Goal: Information Seeking & Learning: Learn about a topic

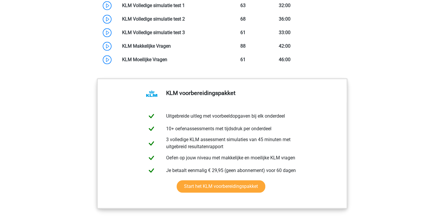
scroll to position [499, 0]
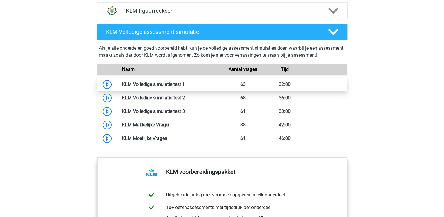
click at [185, 83] on link at bounding box center [185, 84] width 0 height 6
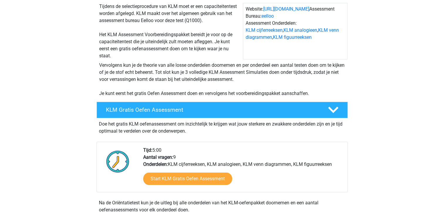
scroll to position [0, 0]
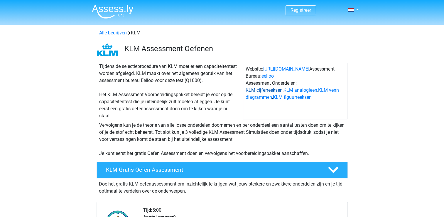
click at [269, 89] on link "KLM cijferreeksen" at bounding box center [264, 90] width 37 height 6
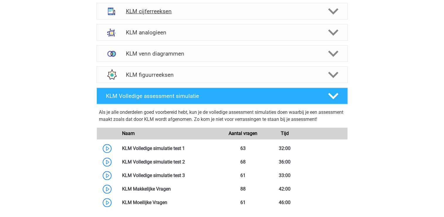
click at [173, 10] on h4 "KLM cijferreeksen" at bounding box center [222, 11] width 192 height 7
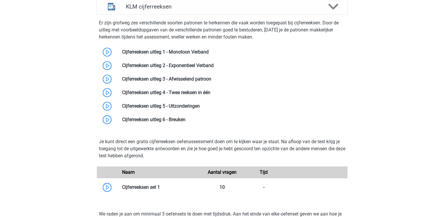
scroll to position [441, 0]
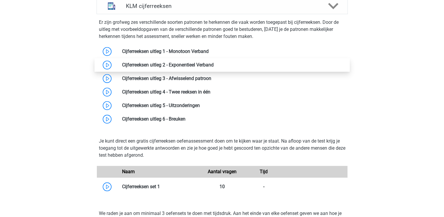
click at [214, 66] on link at bounding box center [214, 65] width 0 height 6
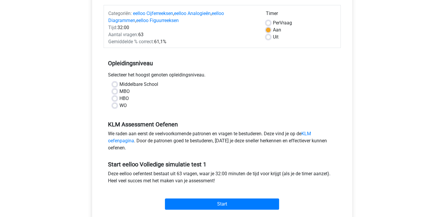
scroll to position [88, 0]
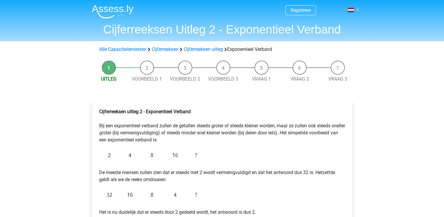
scroll to position [59, 0]
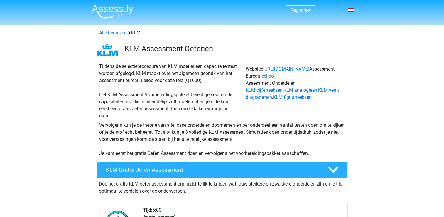
scroll to position [441, 0]
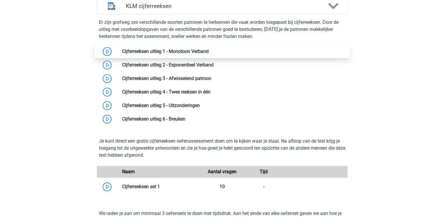
click at [209, 53] on link at bounding box center [209, 51] width 0 height 6
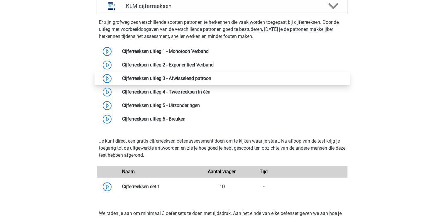
click at [211, 78] on link at bounding box center [211, 78] width 0 height 6
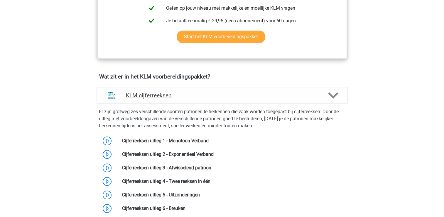
scroll to position [352, 0]
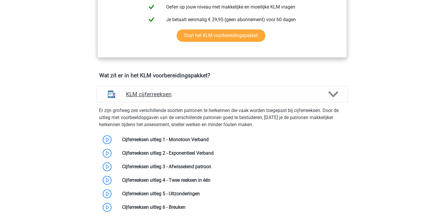
click at [155, 96] on h4 "KLM cijferreeksen" at bounding box center [222, 94] width 192 height 7
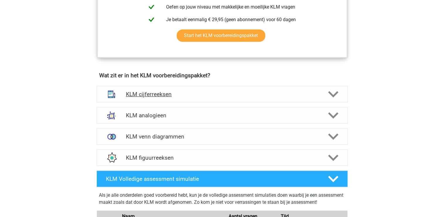
click at [155, 95] on h4 "KLM cijferreeksen" at bounding box center [222, 94] width 192 height 7
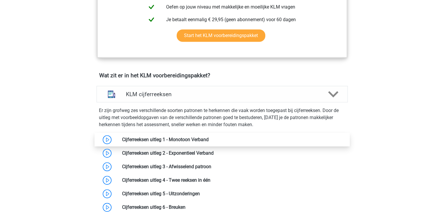
click at [209, 137] on link at bounding box center [209, 140] width 0 height 6
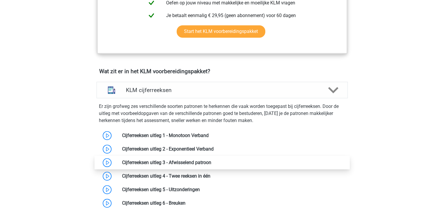
scroll to position [411, 0]
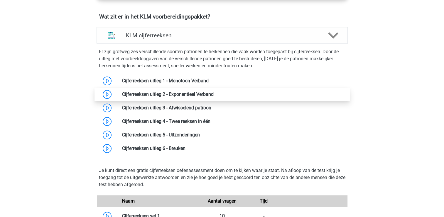
click at [214, 93] on link at bounding box center [214, 94] width 0 height 6
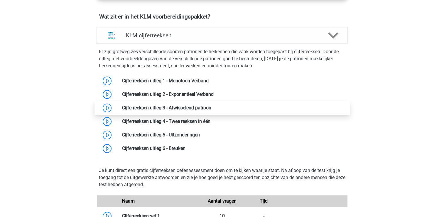
click at [211, 108] on link at bounding box center [211, 108] width 0 height 6
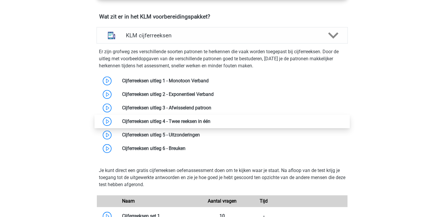
click at [211, 120] on link at bounding box center [211, 121] width 0 height 6
click at [211, 119] on link at bounding box center [211, 121] width 0 height 6
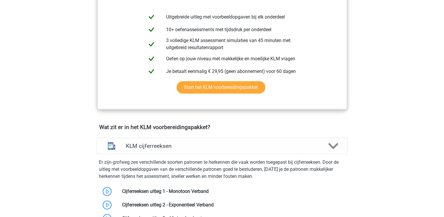
scroll to position [301, 0]
click at [146, 146] on h4 "KLM cijferreeksen" at bounding box center [222, 145] width 192 height 7
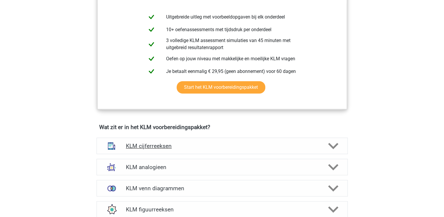
scroll to position [386, 0]
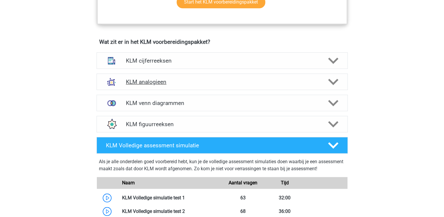
click at [150, 74] on div "KLM analogieen" at bounding box center [222, 81] width 251 height 16
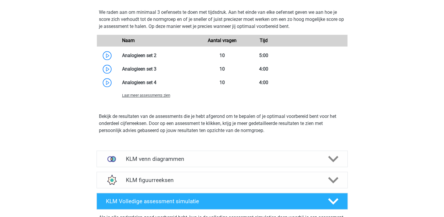
scroll to position [813, 0]
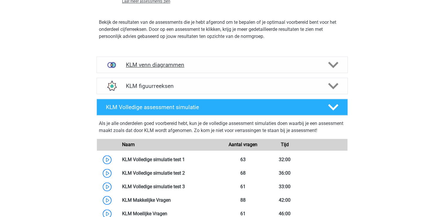
click at [150, 63] on h4 "KLM venn diagrammen" at bounding box center [222, 64] width 192 height 7
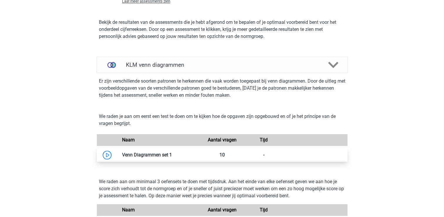
click at [172, 152] on link at bounding box center [172, 155] width 0 height 6
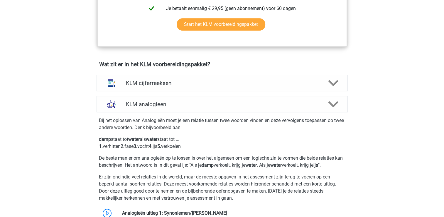
scroll to position [364, 0]
click at [170, 83] on h4 "KLM cijferreeksen" at bounding box center [222, 82] width 192 height 7
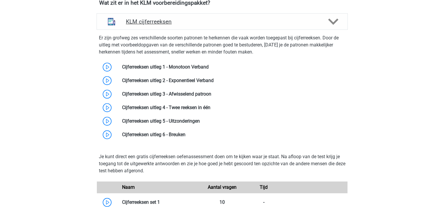
scroll to position [425, 0]
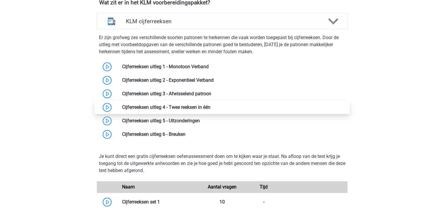
click at [211, 107] on link at bounding box center [211, 107] width 0 height 6
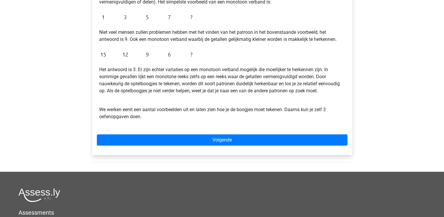
scroll to position [176, 0]
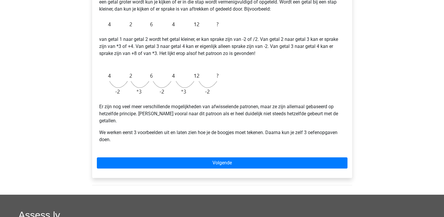
scroll to position [147, 0]
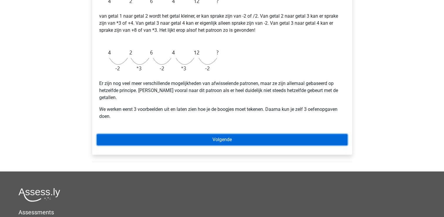
click at [141, 134] on link "Volgende" at bounding box center [222, 139] width 251 height 11
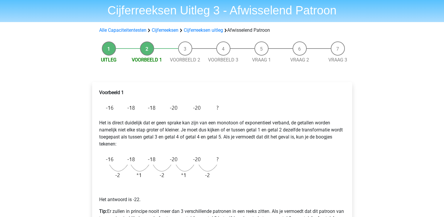
scroll to position [29, 0]
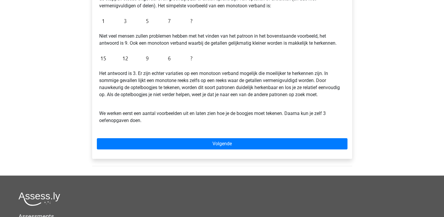
scroll to position [88, 0]
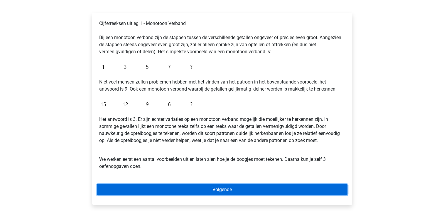
click at [223, 186] on link "Volgende" at bounding box center [222, 189] width 251 height 11
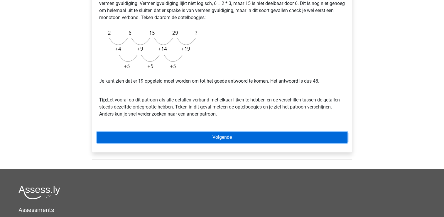
scroll to position [176, 0]
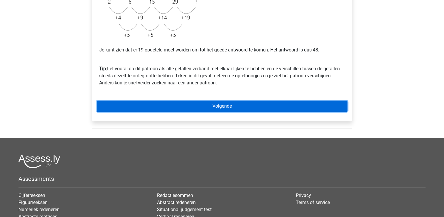
click at [214, 108] on link "Volgende" at bounding box center [222, 105] width 251 height 11
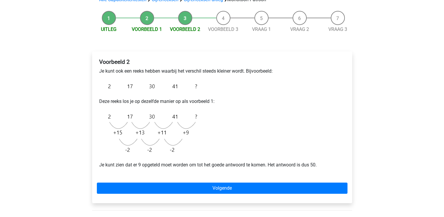
scroll to position [59, 0]
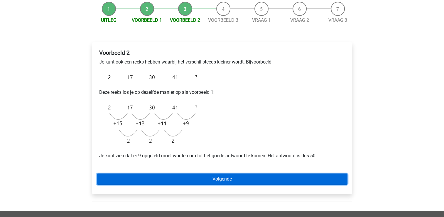
click at [187, 180] on link "Volgende" at bounding box center [222, 178] width 251 height 11
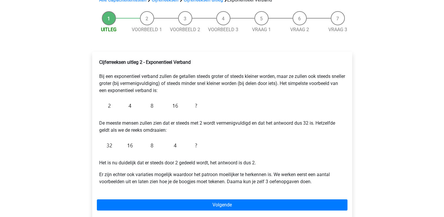
scroll to position [59, 0]
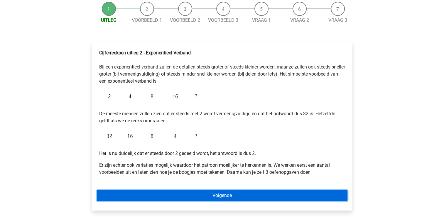
click at [194, 192] on link "Volgende" at bounding box center [222, 195] width 251 height 11
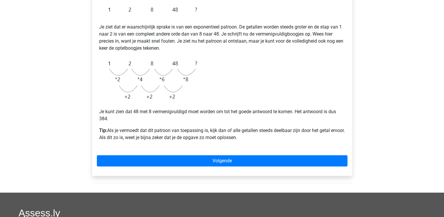
scroll to position [117, 0]
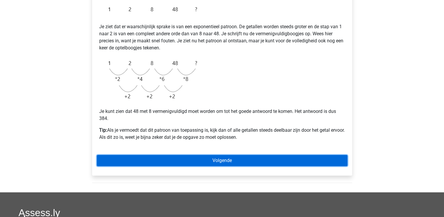
click at [204, 157] on link "Volgende" at bounding box center [222, 160] width 251 height 11
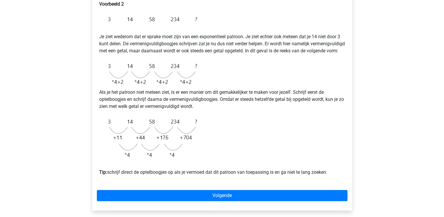
scroll to position [117, 0]
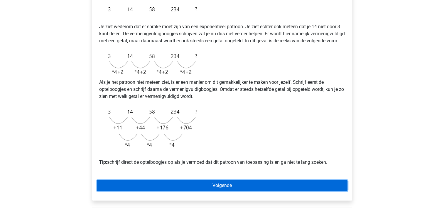
click at [214, 191] on link "Volgende" at bounding box center [222, 185] width 251 height 11
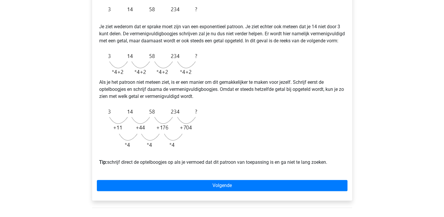
scroll to position [0, 0]
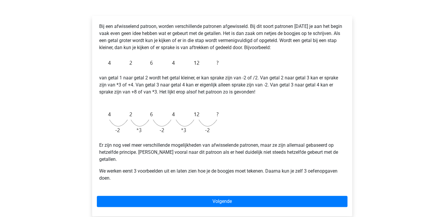
scroll to position [85, 0]
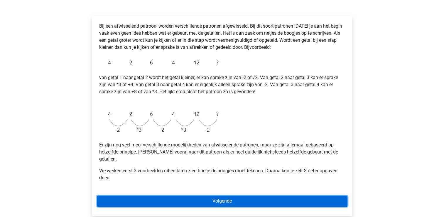
click at [151, 195] on link "Volgende" at bounding box center [222, 200] width 251 height 11
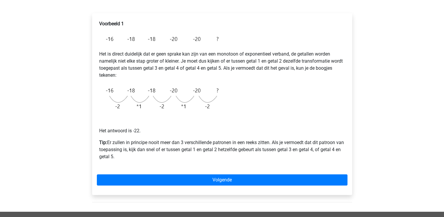
scroll to position [88, 0]
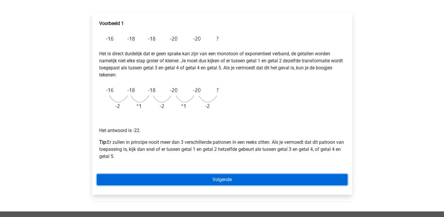
click at [148, 183] on link "Volgende" at bounding box center [222, 179] width 251 height 11
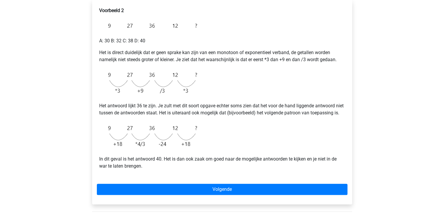
scroll to position [102, 0]
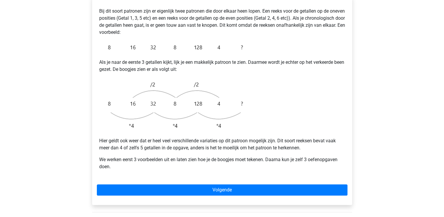
scroll to position [122, 0]
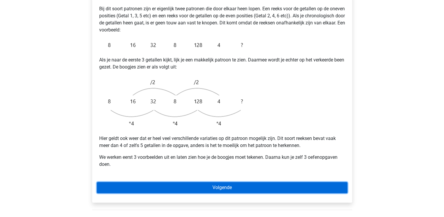
click at [124, 182] on link "Volgende" at bounding box center [222, 187] width 251 height 11
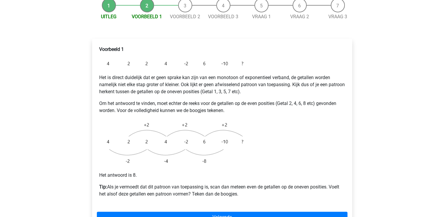
scroll to position [78, 0]
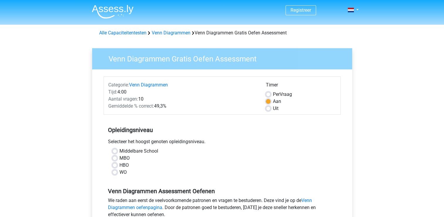
click at [113, 174] on div "WO" at bounding box center [222, 172] width 220 height 7
click at [120, 171] on label "WO" at bounding box center [123, 172] width 7 height 7
click at [114, 171] on input "WO" at bounding box center [114, 172] width 5 height 6
radio input "true"
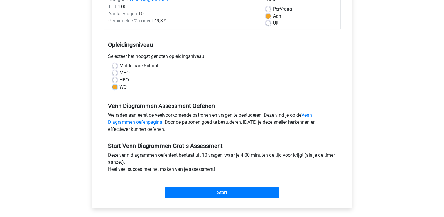
scroll to position [85, 0]
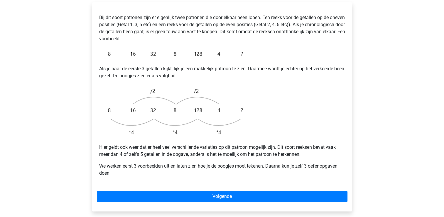
scroll to position [113, 0]
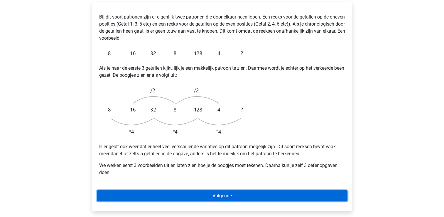
click at [197, 190] on link "Volgende" at bounding box center [222, 195] width 251 height 11
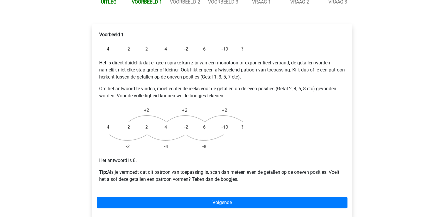
scroll to position [75, 0]
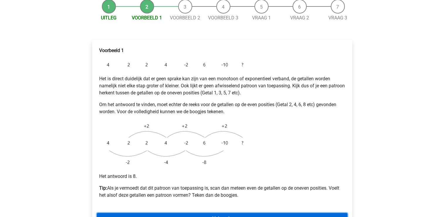
click at [186, 213] on link "Volgende" at bounding box center [222, 218] width 251 height 11
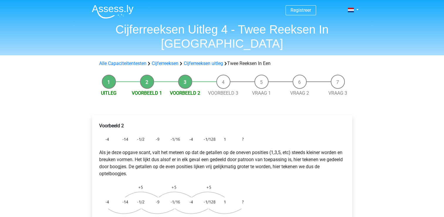
drag, startPoint x: 142, startPoint y: 205, endPoint x: 33, endPoint y: 110, distance: 145.3
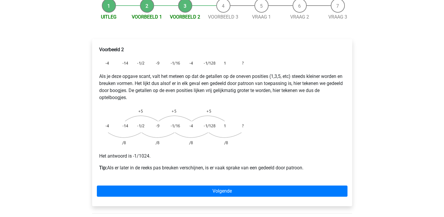
scroll to position [76, 0]
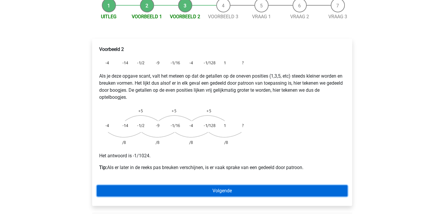
click at [240, 185] on link "Volgende" at bounding box center [222, 190] width 251 height 11
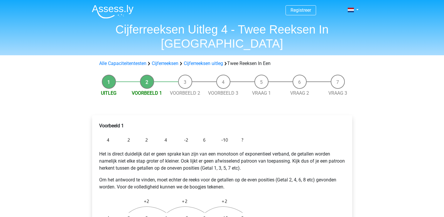
scroll to position [75, 0]
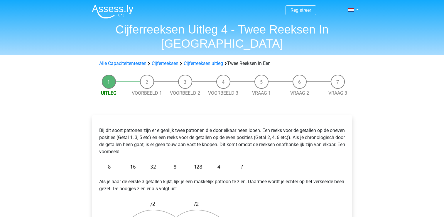
scroll to position [113, 0]
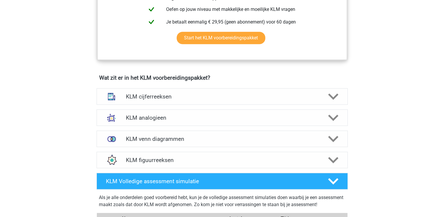
scroll to position [350, 0]
click at [143, 91] on div "KLM cijferreeksen" at bounding box center [222, 96] width 251 height 16
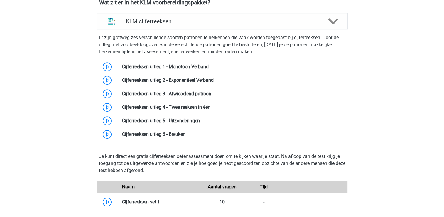
scroll to position [425, 0]
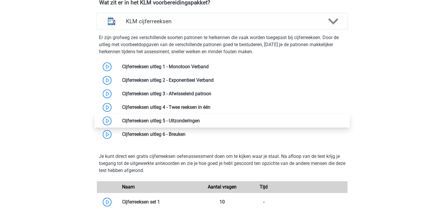
click at [200, 120] on link at bounding box center [200, 121] width 0 height 6
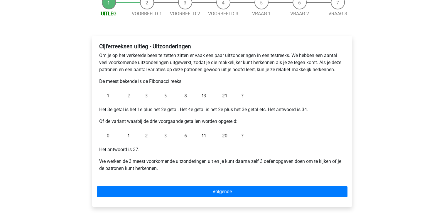
scroll to position [65, 0]
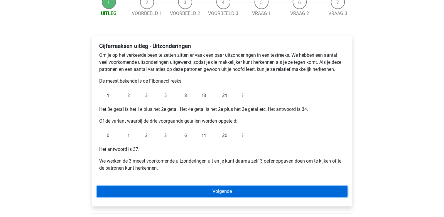
click at [139, 188] on link "Volgende" at bounding box center [222, 191] width 251 height 11
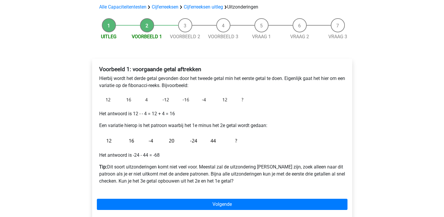
scroll to position [43, 0]
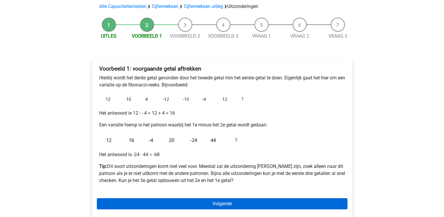
click at [172, 200] on div "Voorbeeld 1: voorgaande getal aftrekken Hierbij wordt het derde getal gevonden …" at bounding box center [222, 138] width 260 height 160
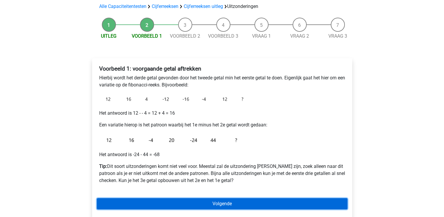
click at [172, 200] on link "Volgende" at bounding box center [222, 203] width 251 height 11
click at [158, 209] on link "Volgende" at bounding box center [222, 203] width 251 height 11
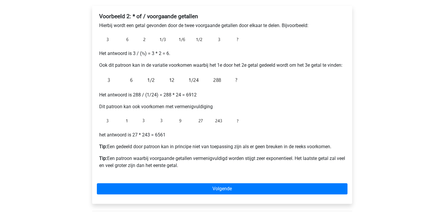
scroll to position [96, 0]
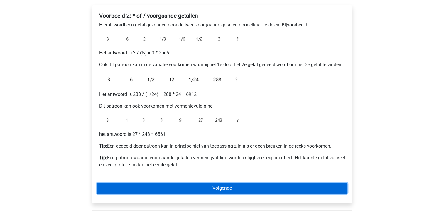
click at [116, 184] on link "Volgende" at bounding box center [222, 187] width 251 height 11
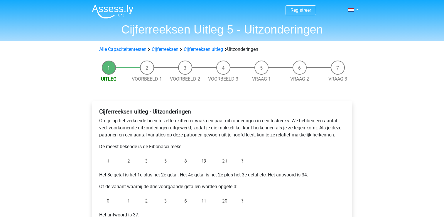
scroll to position [65, 0]
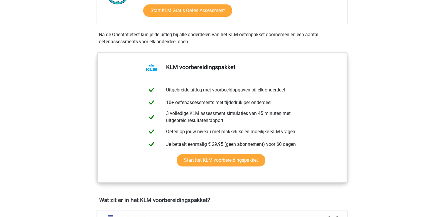
scroll to position [161, 0]
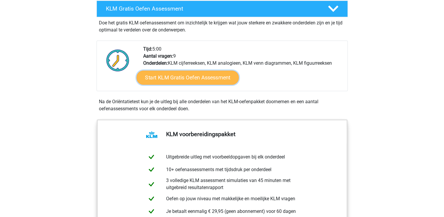
click at [191, 73] on link "Start KLM Gratis Oefen Assessment" at bounding box center [188, 77] width 102 height 14
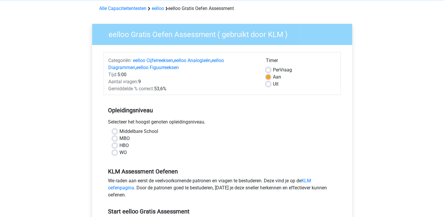
scroll to position [59, 0]
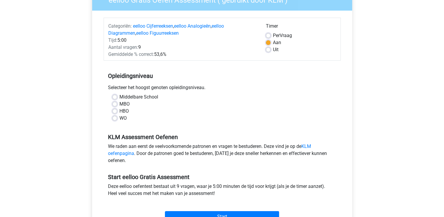
click at [120, 117] on label "WO" at bounding box center [123, 118] width 7 height 7
click at [113, 117] on input "WO" at bounding box center [114, 118] width 5 height 6
radio input "true"
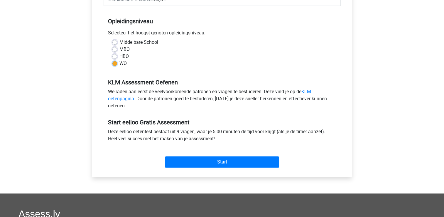
scroll to position [117, 0]
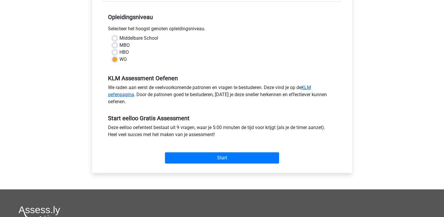
click at [120, 93] on link "KLM oefenpagina" at bounding box center [209, 91] width 203 height 13
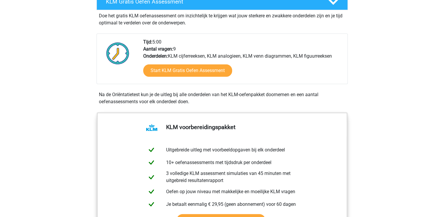
scroll to position [166, 0]
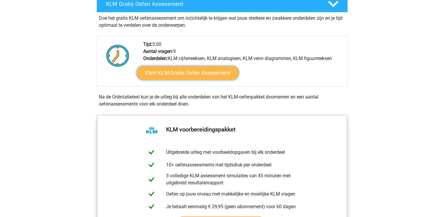
click at [167, 73] on link "Start KLM Gratis Oefen Assessment" at bounding box center [188, 72] width 102 height 14
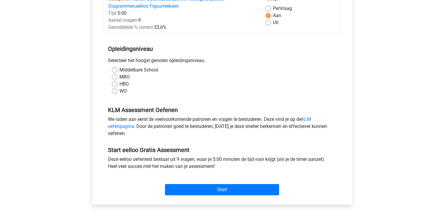
scroll to position [90, 0]
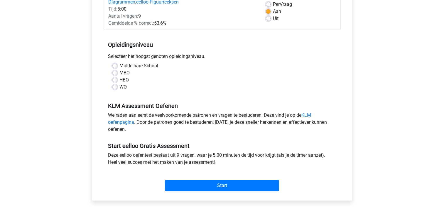
click at [120, 87] on label "WO" at bounding box center [123, 86] width 7 height 7
click at [115, 87] on input "WO" at bounding box center [114, 86] width 5 height 6
radio input "true"
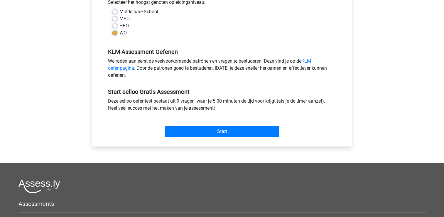
scroll to position [144, 0]
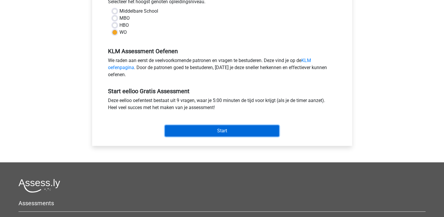
click at [207, 134] on input "Start" at bounding box center [222, 130] width 114 height 11
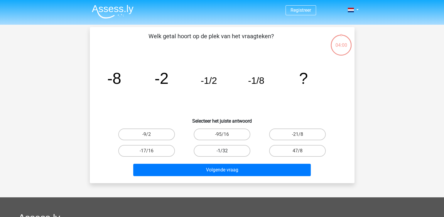
click at [209, 149] on label "-1/32" at bounding box center [222, 151] width 57 height 12
click at [222, 151] on input "-1/32" at bounding box center [224, 153] width 4 height 4
radio input "true"
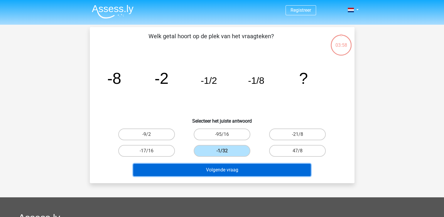
click at [203, 165] on button "Volgende vraag" at bounding box center [222, 170] width 178 height 12
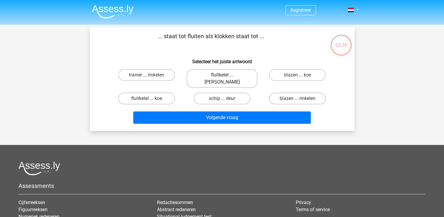
click at [231, 71] on label "fluitketel ... luiden" at bounding box center [222, 78] width 71 height 19
click at [226, 75] on input "fluitketel ... luiden" at bounding box center [224, 77] width 4 height 4
radio input "true"
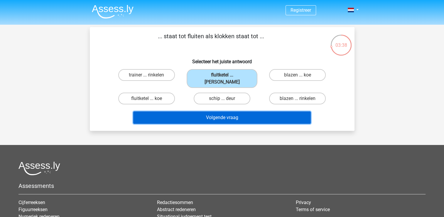
click at [197, 112] on button "Volgende vraag" at bounding box center [222, 117] width 178 height 12
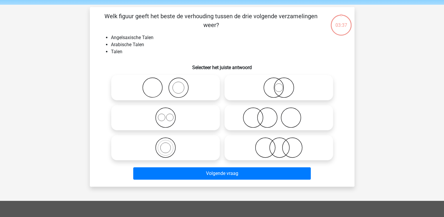
scroll to position [27, 0]
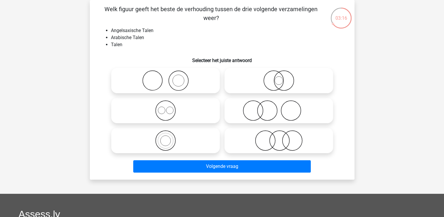
click at [168, 108] on icon at bounding box center [166, 110] width 104 height 21
click at [168, 107] on input "radio" at bounding box center [168, 106] width 4 height 4
radio input "true"
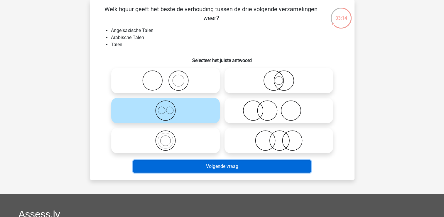
click at [194, 164] on button "Volgende vraag" at bounding box center [222, 166] width 178 height 12
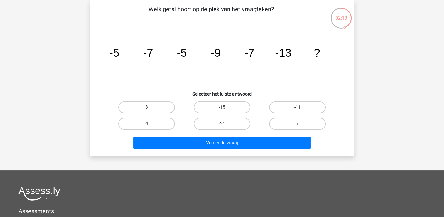
click at [308, 101] on label "-11" at bounding box center [297, 107] width 57 height 12
click at [302, 107] on input "-11" at bounding box center [300, 109] width 4 height 4
radio input "true"
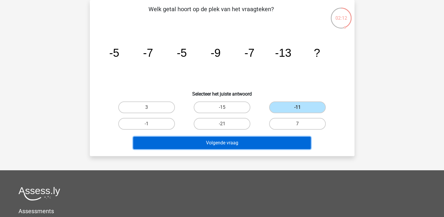
click at [240, 142] on button "Volgende vraag" at bounding box center [222, 143] width 178 height 12
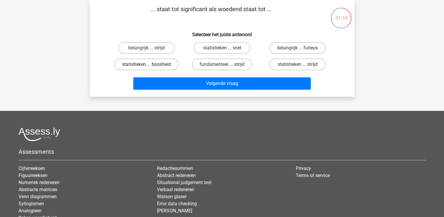
click at [134, 60] on label "statistieken ... boosheid" at bounding box center [147, 64] width 64 height 12
click at [147, 64] on input "statistieken ... boosheid" at bounding box center [149, 66] width 4 height 4
radio input "true"
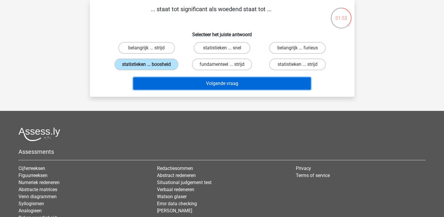
click at [181, 79] on button "Volgende vraag" at bounding box center [222, 83] width 178 height 12
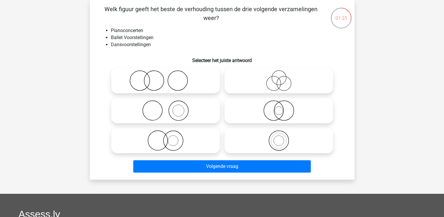
click at [250, 111] on icon at bounding box center [279, 110] width 104 height 21
click at [279, 107] on input "radio" at bounding box center [281, 106] width 4 height 4
radio input "true"
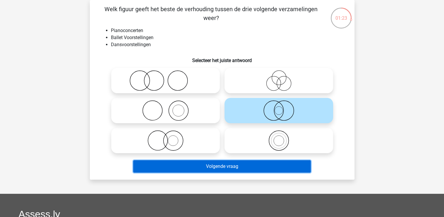
click at [254, 165] on button "Volgende vraag" at bounding box center [222, 166] width 178 height 12
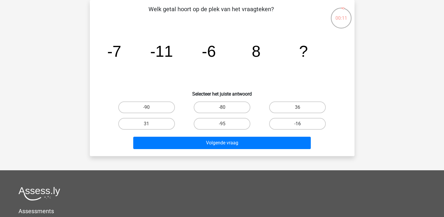
click at [275, 125] on label "-16" at bounding box center [297, 124] width 57 height 12
click at [298, 125] on input "-16" at bounding box center [300, 126] width 4 height 4
radio input "true"
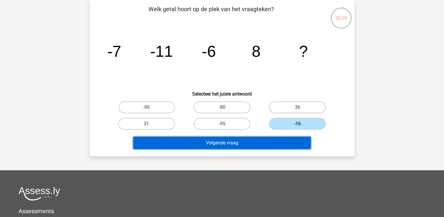
click at [246, 142] on button "Volgende vraag" at bounding box center [222, 143] width 178 height 12
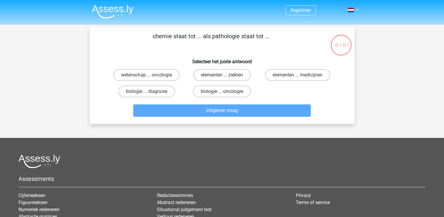
scroll to position [27, 0]
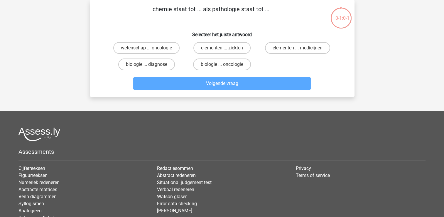
click at [209, 48] on label "elementen ... ziekten" at bounding box center [222, 48] width 57 height 12
click at [222, 48] on input "elementen ... ziekten" at bounding box center [224, 50] width 4 height 4
radio input "true"
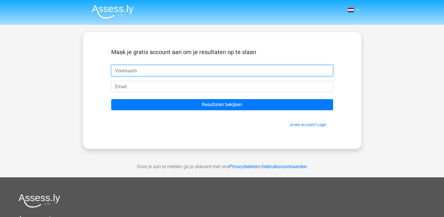
click at [138, 65] on input "text" at bounding box center [222, 70] width 222 height 11
type input "Roos"
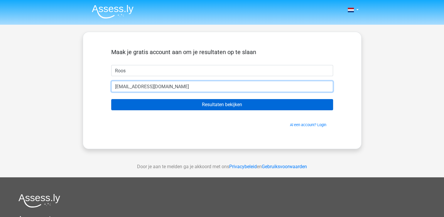
type input "roosvonburg@gmail.com"
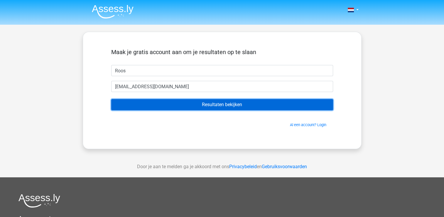
click at [164, 103] on input "Resultaten bekijken" at bounding box center [222, 104] width 222 height 11
click at [137, 108] on input "Resultaten bekijken" at bounding box center [222, 104] width 222 height 11
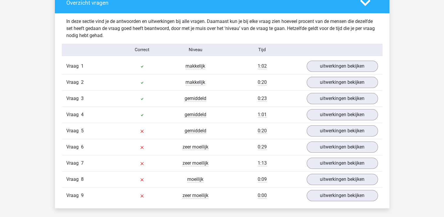
scroll to position [616, 0]
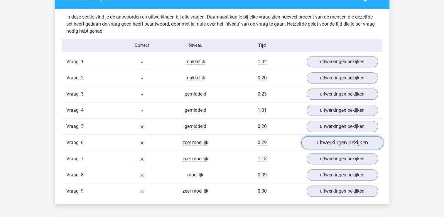
click at [335, 144] on link "uitwerkingen bekijken" at bounding box center [342, 142] width 82 height 13
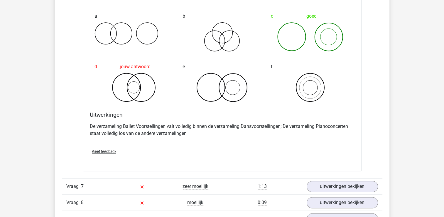
scroll to position [927, 0]
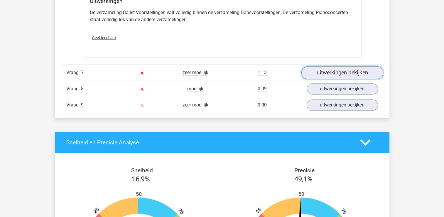
click at [344, 70] on link "uitwerkingen bekijken" at bounding box center [342, 72] width 82 height 13
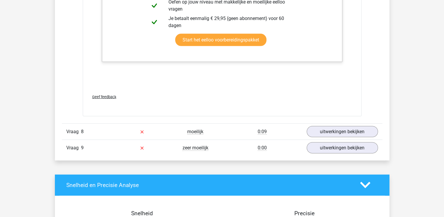
scroll to position [1263, 0]
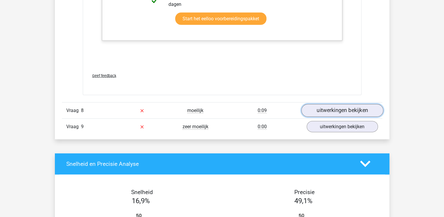
click at [321, 108] on link "uitwerkingen bekijken" at bounding box center [342, 110] width 82 height 13
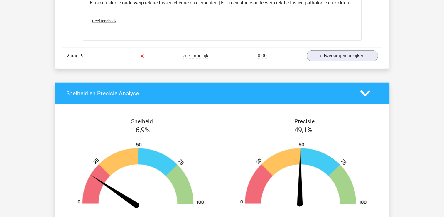
scroll to position [1457, 0]
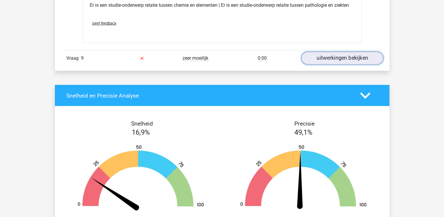
click at [358, 55] on link "uitwerkingen bekijken" at bounding box center [342, 58] width 82 height 13
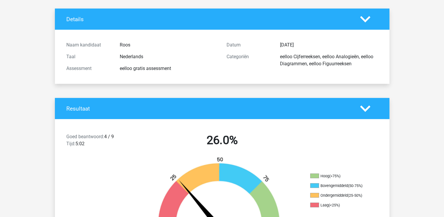
scroll to position [0, 0]
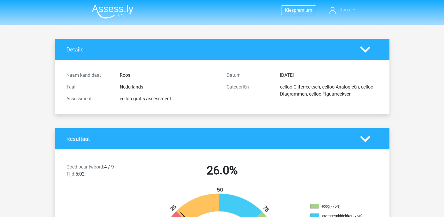
click at [336, 13] on link "Roos" at bounding box center [342, 9] width 30 height 7
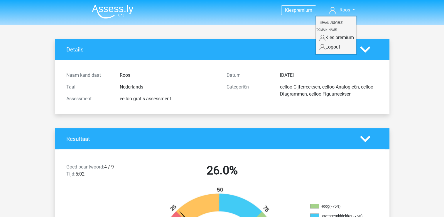
click at [227, 57] on div "Details" at bounding box center [222, 49] width 335 height 21
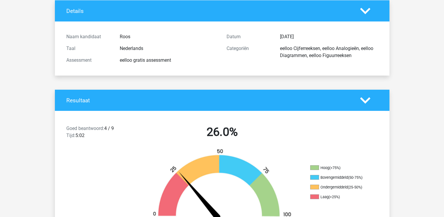
scroll to position [69, 0]
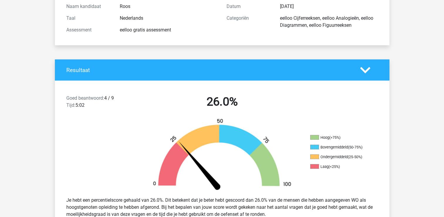
click at [372, 73] on div at bounding box center [369, 70] width 27 height 10
click at [368, 71] on icon at bounding box center [365, 70] width 10 height 10
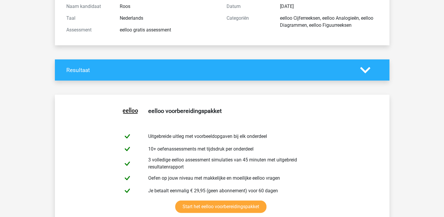
click at [368, 71] on icon at bounding box center [365, 70] width 10 height 10
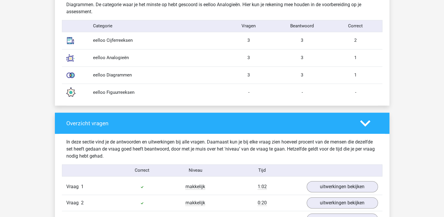
scroll to position [499, 0]
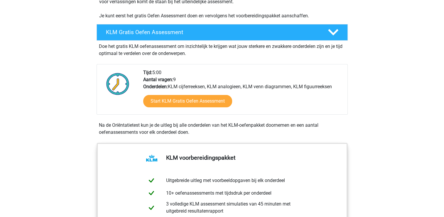
scroll to position [155, 0]
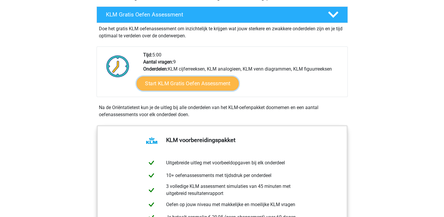
click at [176, 79] on link "Start KLM Gratis Oefen Assessment" at bounding box center [188, 83] width 102 height 14
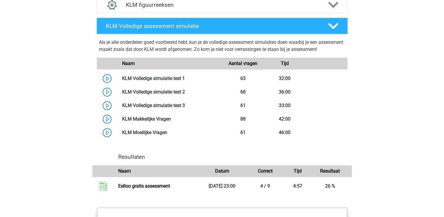
scroll to position [506, 0]
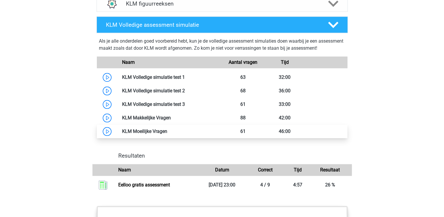
click at [167, 128] on link at bounding box center [167, 131] width 0 height 6
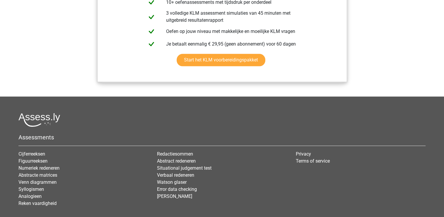
scroll to position [760, 0]
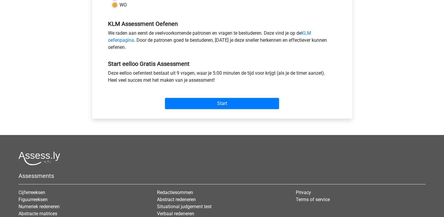
scroll to position [176, 0]
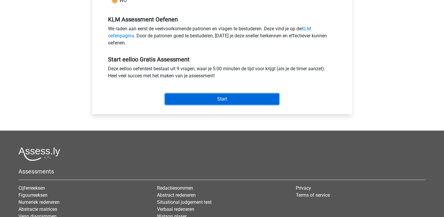
click at [186, 99] on input "Start" at bounding box center [222, 98] width 114 height 11
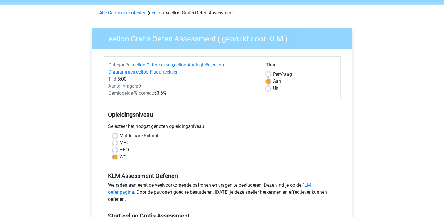
scroll to position [29, 0]
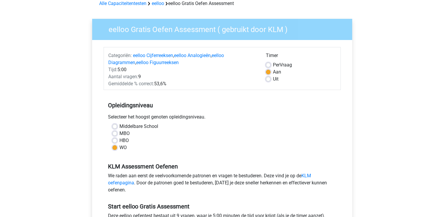
click at [120, 140] on label "HBO" at bounding box center [124, 140] width 9 height 7
click at [116, 140] on input "HBO" at bounding box center [114, 140] width 5 height 6
radio input "true"
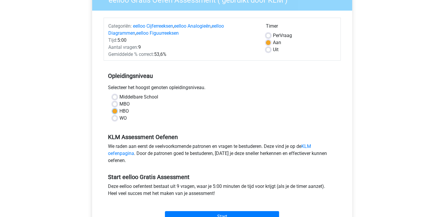
scroll to position [117, 0]
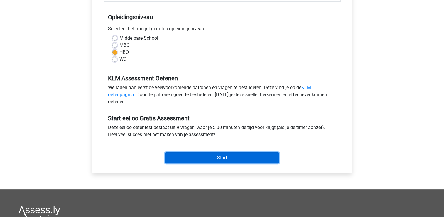
click at [178, 162] on input "Start" at bounding box center [222, 157] width 114 height 11
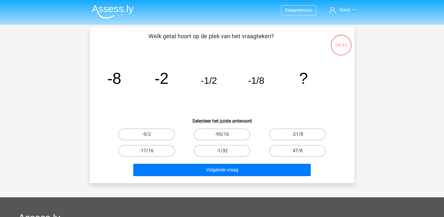
click at [230, 148] on label "-1/32" at bounding box center [222, 151] width 57 height 12
click at [226, 151] on input "-1/32" at bounding box center [224, 153] width 4 height 4
radio input "true"
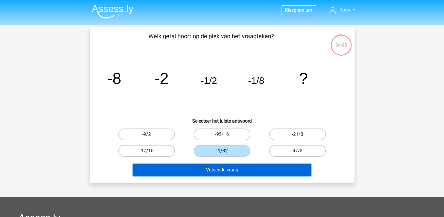
click at [223, 169] on button "Volgende vraag" at bounding box center [222, 170] width 178 height 12
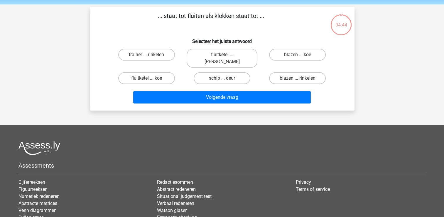
scroll to position [27, 0]
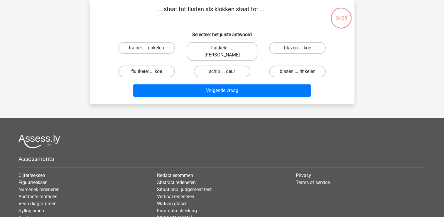
click at [214, 47] on label "fluitketel ... luiden" at bounding box center [222, 51] width 71 height 19
click at [222, 48] on input "fluitketel ... luiden" at bounding box center [224, 50] width 4 height 4
radio input "true"
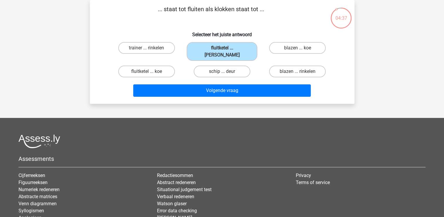
click at [218, 96] on div "... staat tot fluiten als klokken staat tot ... Selecteer het juiste antwoord t…" at bounding box center [222, 52] width 265 height 104
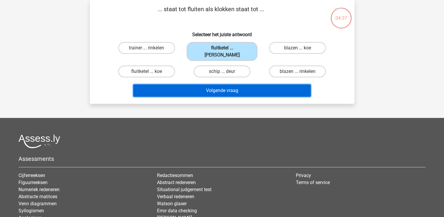
click at [219, 88] on button "Volgende vraag" at bounding box center [222, 90] width 178 height 12
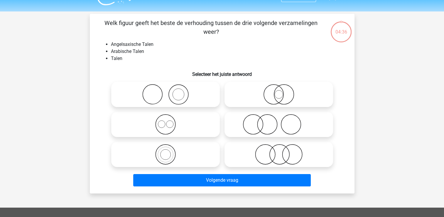
scroll to position [0, 0]
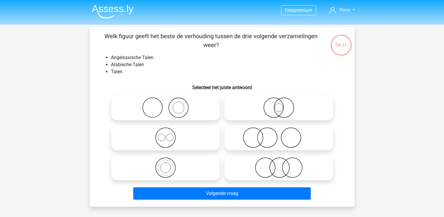
click at [196, 134] on icon at bounding box center [166, 137] width 104 height 21
click at [169, 134] on input "radio" at bounding box center [168, 133] width 4 height 4
radio input "true"
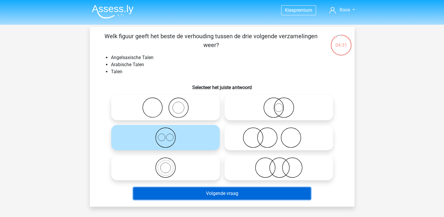
click at [192, 191] on button "Volgende vraag" at bounding box center [222, 193] width 178 height 12
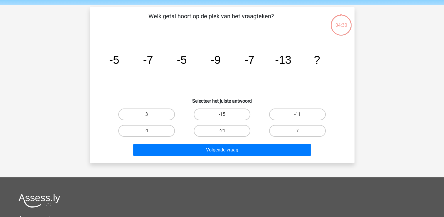
scroll to position [27, 0]
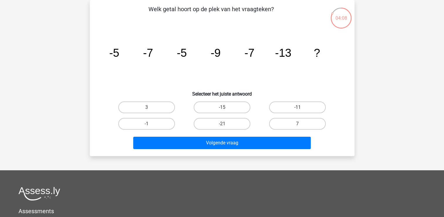
click at [284, 107] on label "-11" at bounding box center [297, 107] width 57 height 12
click at [298, 107] on input "-11" at bounding box center [300, 109] width 4 height 4
radio input "true"
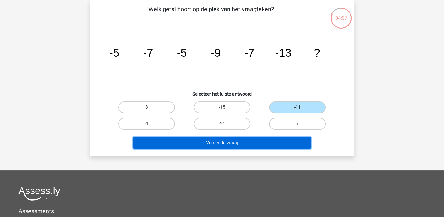
click at [240, 140] on button "Volgende vraag" at bounding box center [222, 143] width 178 height 12
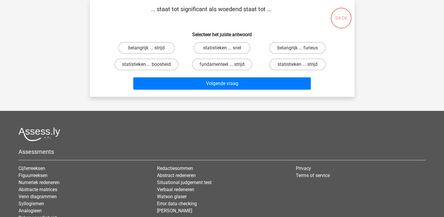
scroll to position [0, 0]
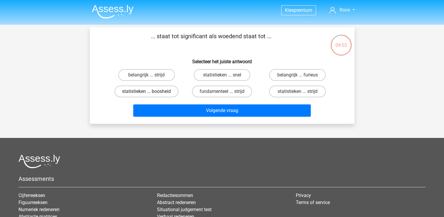
click at [167, 89] on label "statistieken ... boosheid" at bounding box center [147, 91] width 64 height 12
click at [150, 91] on input "statistieken ... boosheid" at bounding box center [149, 93] width 4 height 4
radio input "true"
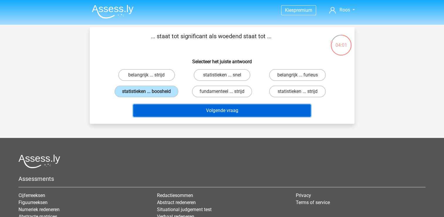
click at [180, 110] on button "Volgende vraag" at bounding box center [222, 110] width 178 height 12
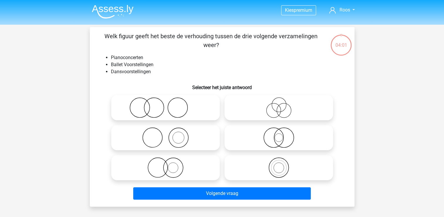
scroll to position [27, 0]
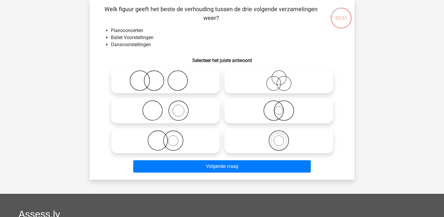
click at [182, 87] on icon at bounding box center [166, 80] width 104 height 21
click at [169, 78] on input "radio" at bounding box center [168, 76] width 4 height 4
radio input "true"
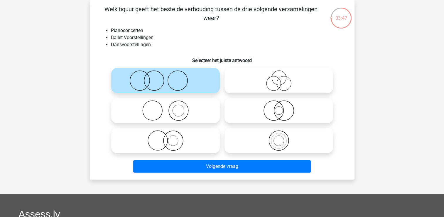
click at [190, 118] on icon at bounding box center [166, 110] width 104 height 21
click at [169, 107] on input "radio" at bounding box center [168, 106] width 4 height 4
radio input "true"
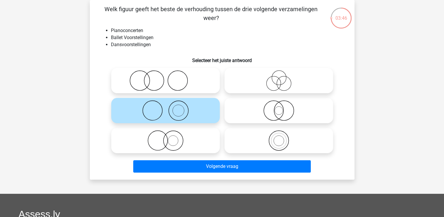
click at [189, 158] on div "Volgende vraag" at bounding box center [222, 164] width 246 height 19
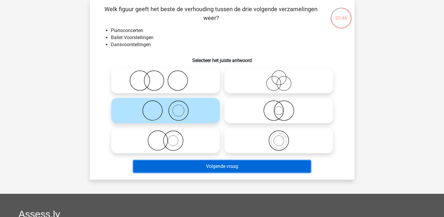
click at [188, 162] on button "Volgende vraag" at bounding box center [222, 166] width 178 height 12
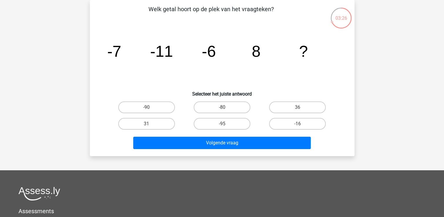
click at [300, 125] on input "-16" at bounding box center [300, 126] width 4 height 4
radio input "true"
click at [293, 110] on label "36" at bounding box center [297, 107] width 57 height 12
click at [298, 110] on input "36" at bounding box center [300, 109] width 4 height 4
radio input "true"
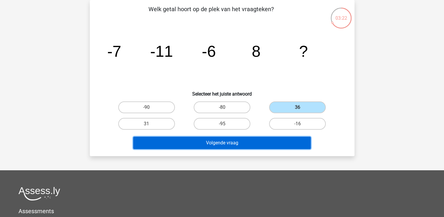
click at [246, 138] on button "Volgende vraag" at bounding box center [222, 143] width 178 height 12
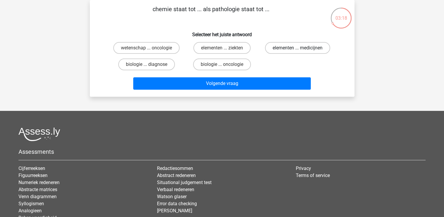
click at [277, 51] on label "elementen ... medicijnen" at bounding box center [297, 48] width 65 height 12
click at [298, 51] on input "elementen ... medicijnen" at bounding box center [300, 50] width 4 height 4
radio input "true"
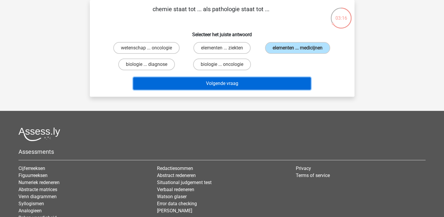
click at [245, 84] on button "Volgende vraag" at bounding box center [222, 83] width 178 height 12
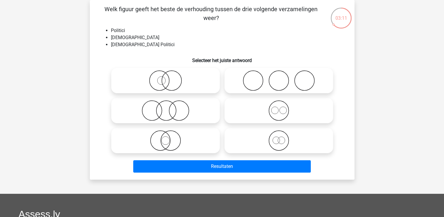
click at [163, 136] on icon at bounding box center [166, 140] width 104 height 21
click at [166, 136] on input "radio" at bounding box center [168, 136] width 4 height 4
radio input "true"
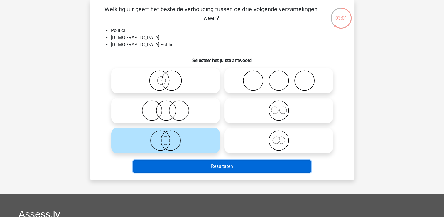
click at [179, 165] on button "Resultaten" at bounding box center [222, 166] width 178 height 12
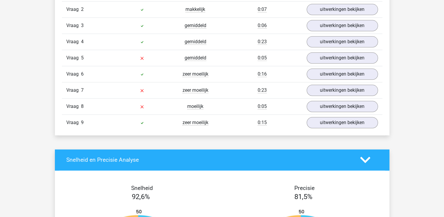
scroll to position [654, 0]
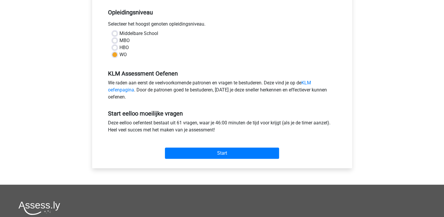
scroll to position [123, 0]
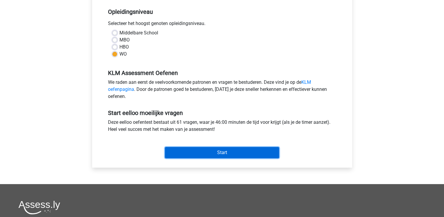
click at [184, 154] on input "Start" at bounding box center [222, 152] width 114 height 11
